Goal: Task Accomplishment & Management: Manage account settings

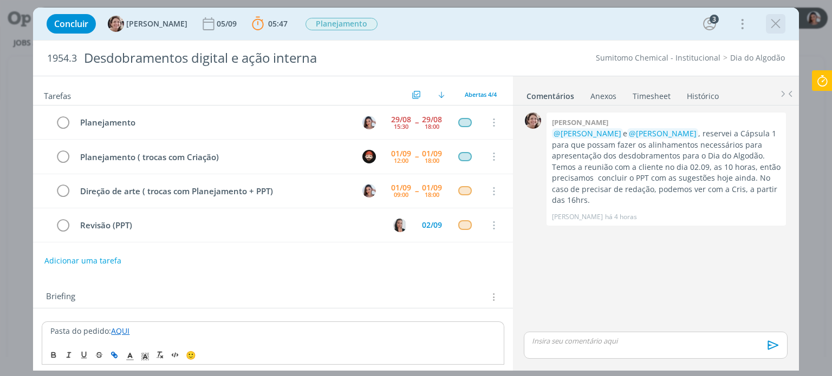
click at [782, 24] on button "dialog" at bounding box center [775, 24] width 16 height 16
click at [775, 22] on div at bounding box center [416, 188] width 832 height 376
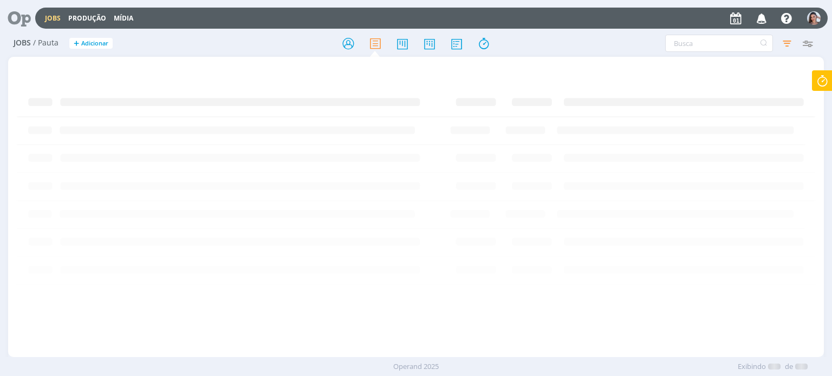
click at [23, 16] on icon at bounding box center [15, 18] width 22 height 21
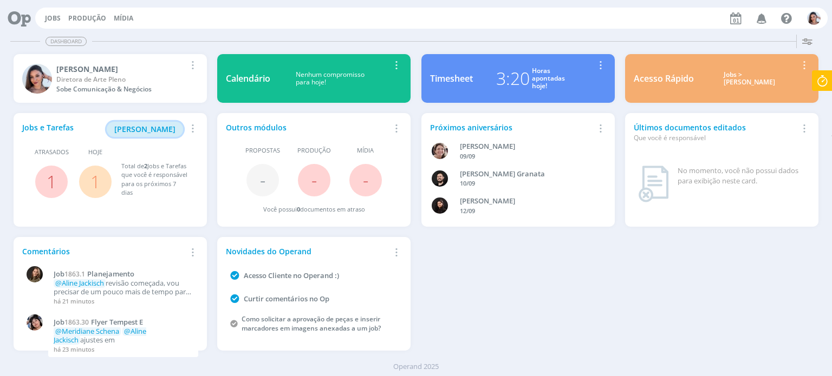
click at [162, 124] on span "[PERSON_NAME]" at bounding box center [144, 129] width 61 height 10
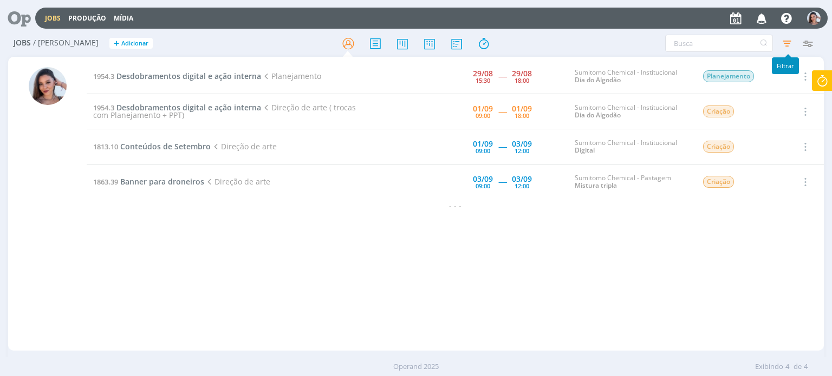
click at [782, 43] on icon "button" at bounding box center [786, 43] width 19 height 19
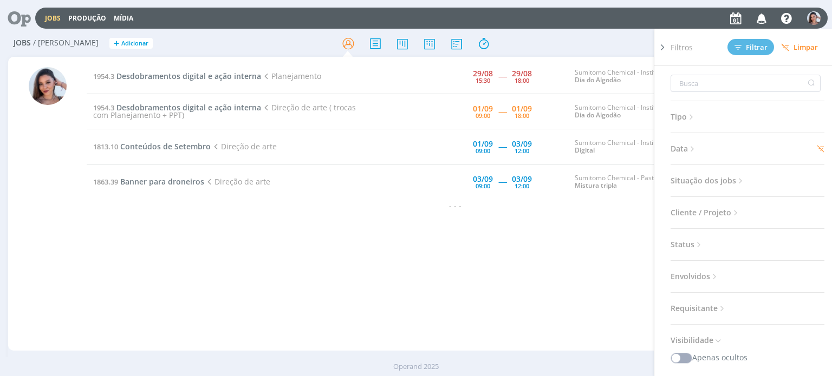
click at [687, 142] on span "Data" at bounding box center [683, 149] width 27 height 14
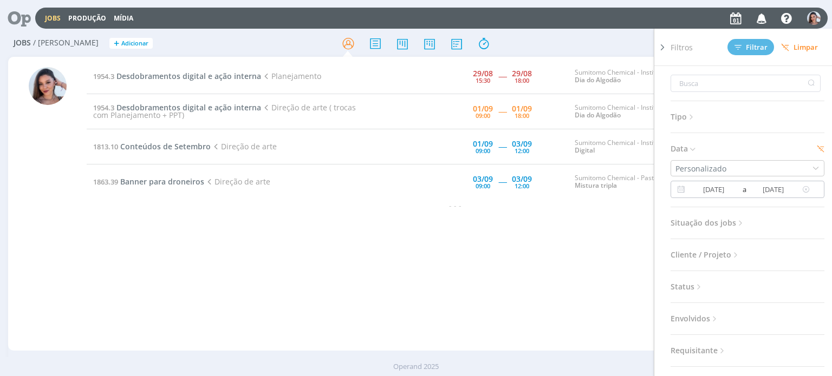
click at [708, 194] on input "[DATE]" at bounding box center [713, 189] width 53 height 13
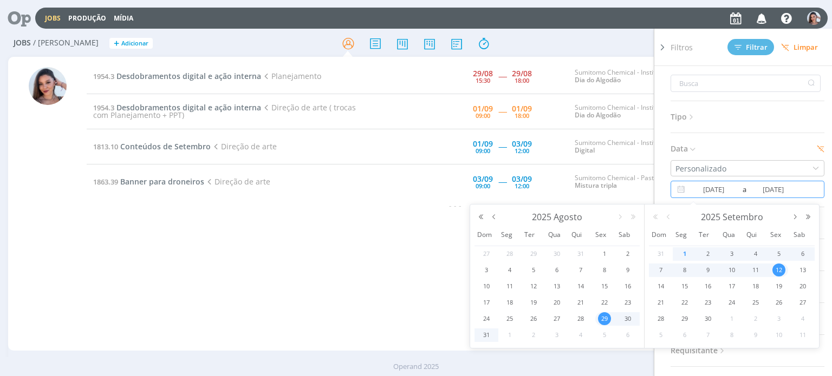
click at [687, 253] on span "1" at bounding box center [684, 253] width 13 height 13
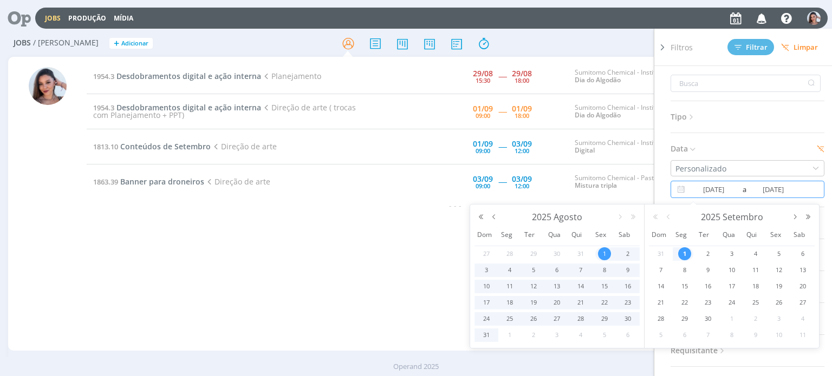
click at [600, 251] on span "1" at bounding box center [604, 253] width 13 height 13
type input "[DATE]"
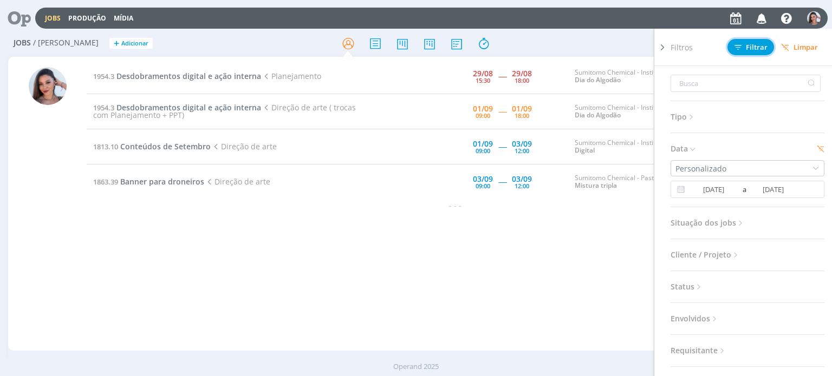
click at [747, 52] on button "Filtrar" at bounding box center [750, 47] width 47 height 16
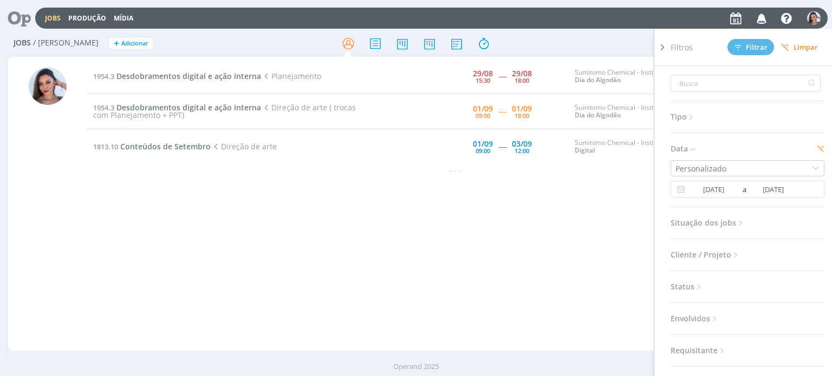
click at [692, 119] on icon at bounding box center [691, 117] width 9 height 9
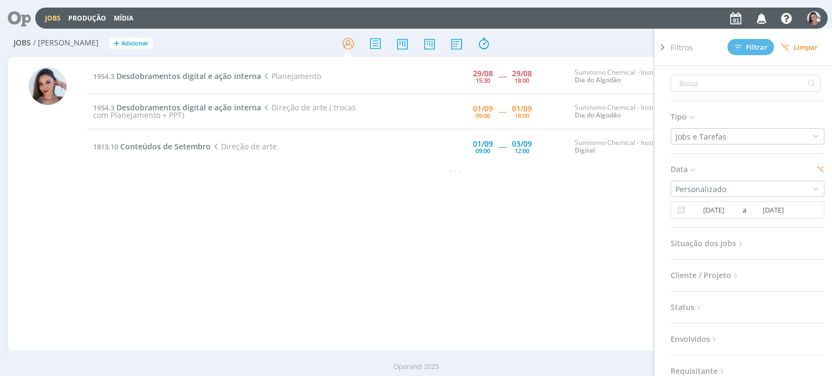
click at [692, 119] on icon at bounding box center [691, 117] width 9 height 9
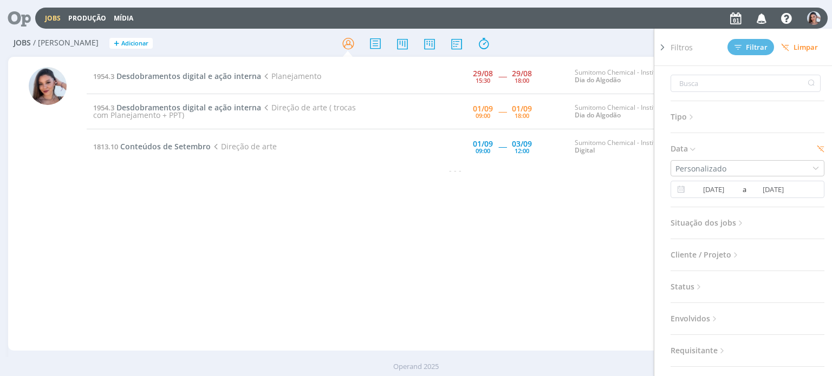
click at [702, 231] on div "Tipo Jobs e Tarefas Data Personalizado [DATE] a [DATE] Situação dos jobs Aberto…" at bounding box center [751, 236] width 162 height 340
click at [704, 223] on span "Situação dos jobs" at bounding box center [707, 223] width 75 height 14
click at [734, 256] on span at bounding box center [741, 252] width 22 height 11
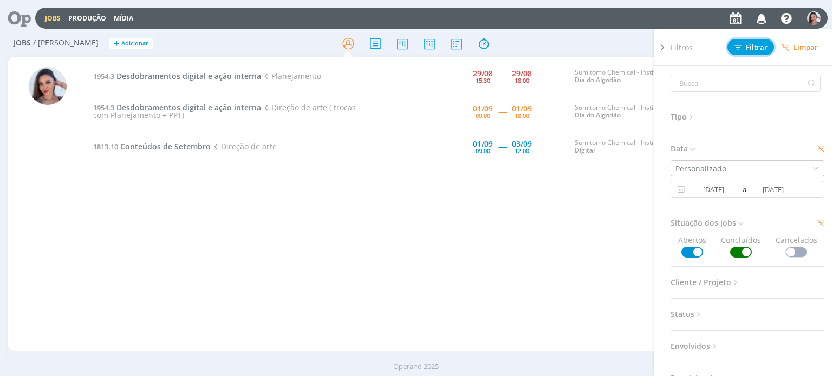
click at [754, 45] on span "Filtrar" at bounding box center [750, 47] width 33 height 7
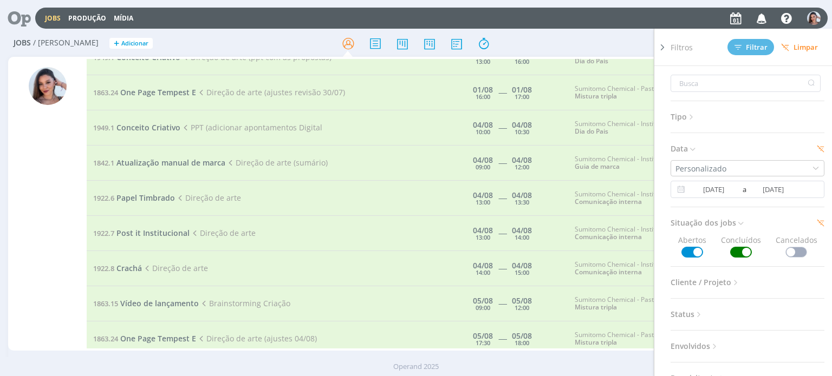
scroll to position [54, 0]
click at [168, 125] on span "Conceito Criativo" at bounding box center [148, 127] width 64 height 10
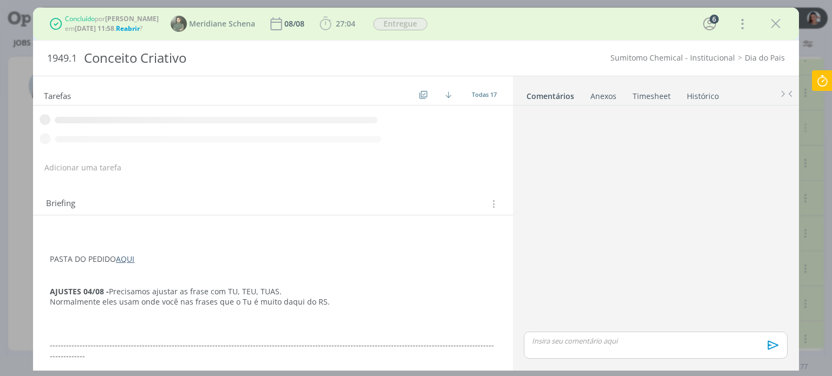
click at [234, 104] on div "Tarefas Ordenar por: Prazo crescente Prazo decrescente Ordem original Abertas 0…" at bounding box center [272, 90] width 479 height 29
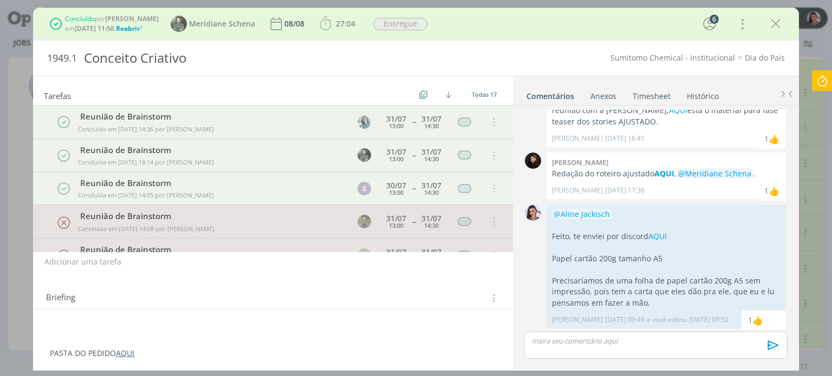
scroll to position [298, 0]
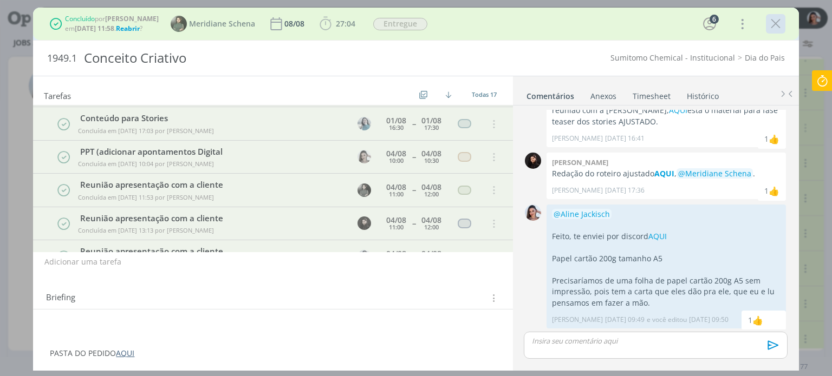
click at [778, 22] on icon "dialog" at bounding box center [775, 24] width 16 height 16
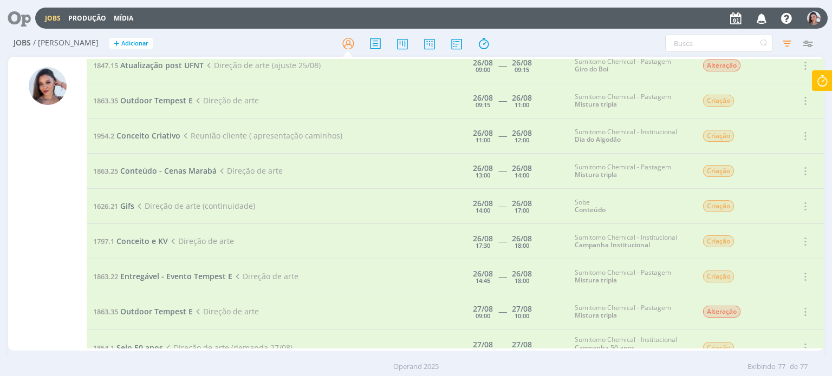
scroll to position [1780, 0]
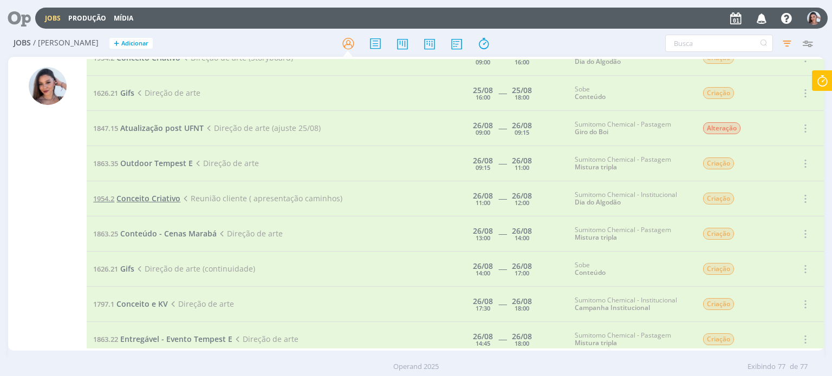
click at [153, 193] on span "Conceito Criativo" at bounding box center [148, 198] width 64 height 10
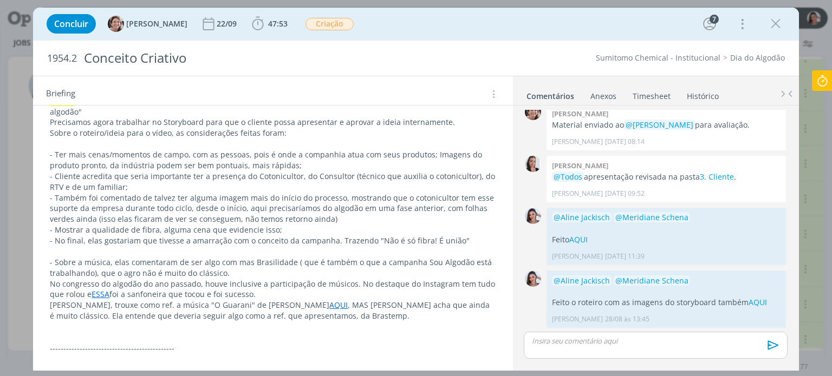
scroll to position [271, 0]
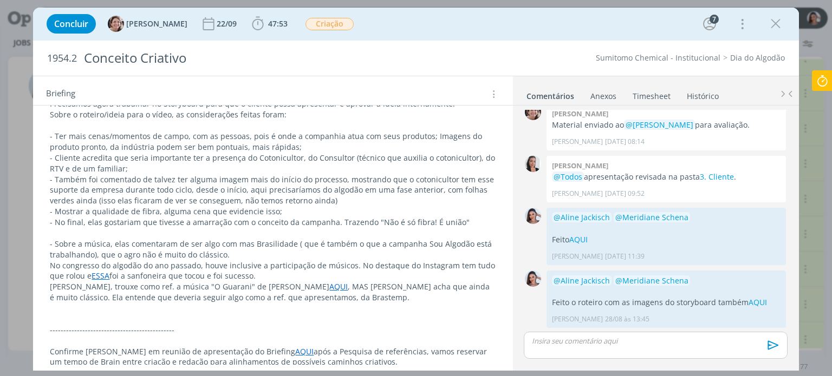
click at [104, 276] on link "ESSA" at bounding box center [101, 276] width 18 height 10
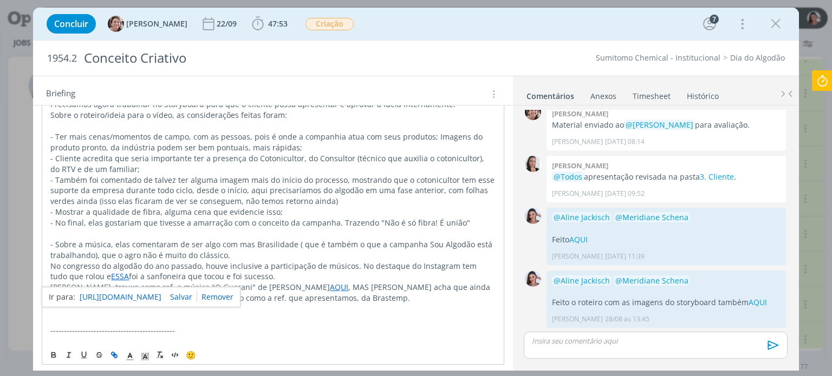
click at [169, 275] on p "No congresso do algodão do ano passado, houve inclusive a participação de músic…" at bounding box center [272, 272] width 445 height 22
click at [111, 274] on link "ESSA" at bounding box center [120, 276] width 18 height 10
click at [120, 291] on link "[URL][DOMAIN_NAME]" at bounding box center [121, 297] width 82 height 14
click at [253, 251] on p "- Sobre a música, elas comentaram de ser algo com mas Brasilidade ( que é també…" at bounding box center [272, 250] width 445 height 22
